Goal: Download file/media

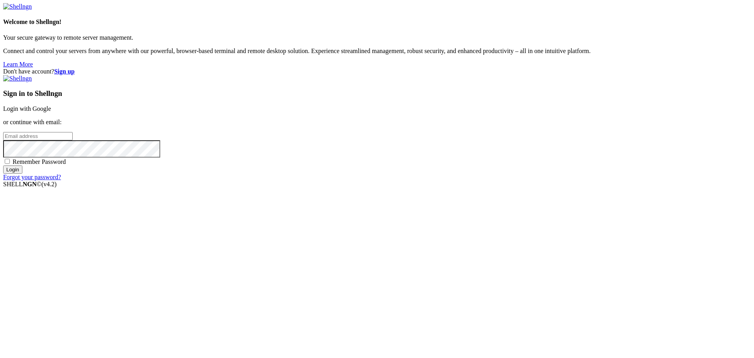
click at [51, 112] on link "Login with Google" at bounding box center [27, 108] width 48 height 7
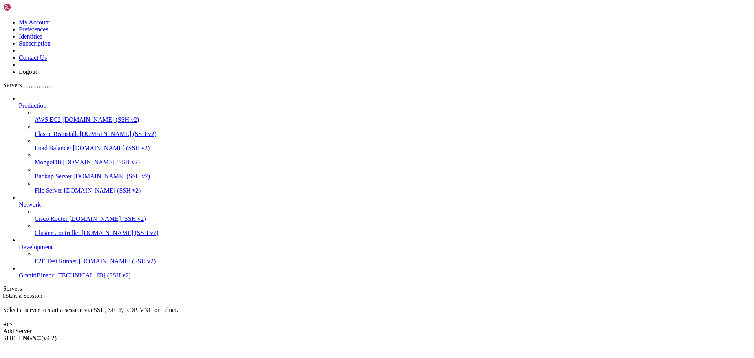
click at [55, 278] on span "GranitiBinanc" at bounding box center [37, 275] width 36 height 7
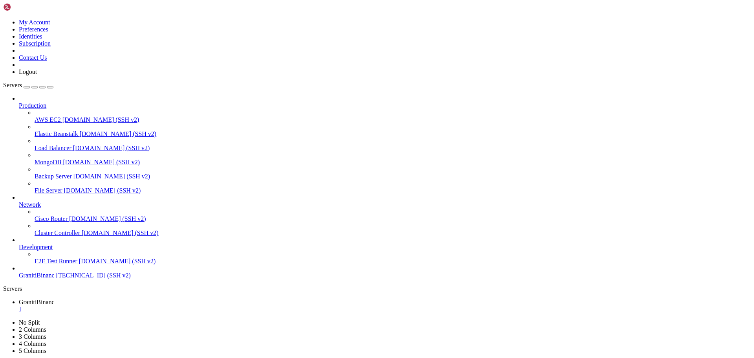
type input "/root/binance-bot"
